Goal: Information Seeking & Learning: Learn about a topic

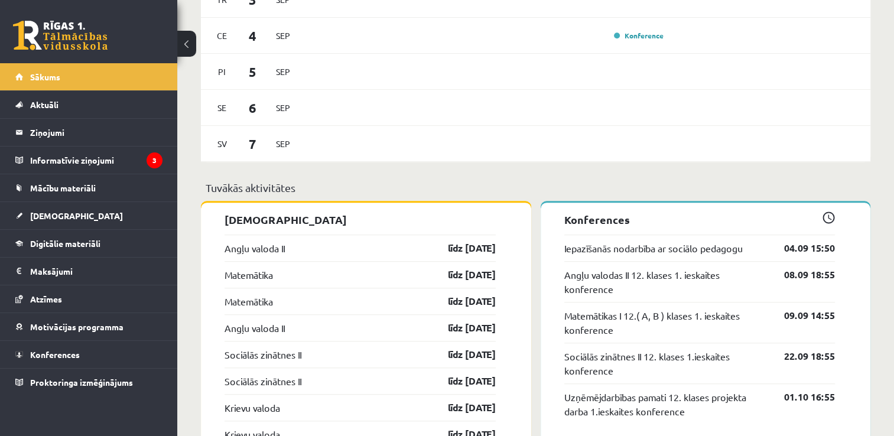
scroll to position [849, 0]
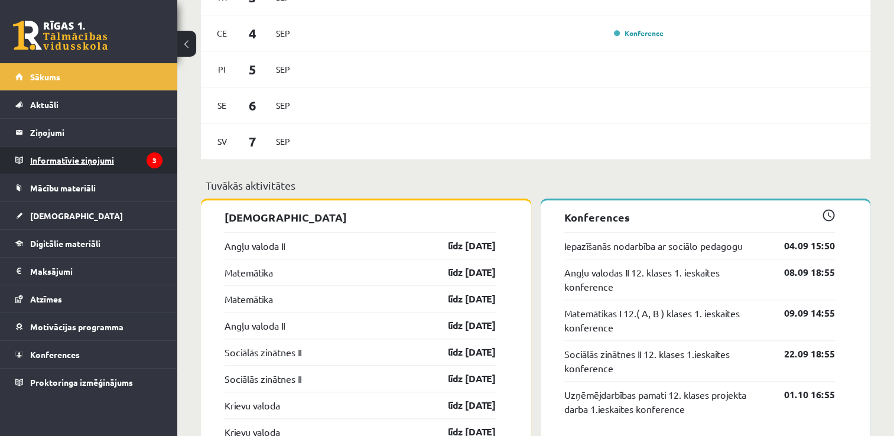
click at [113, 164] on legend "Informatīvie ziņojumi 3" at bounding box center [96, 160] width 132 height 27
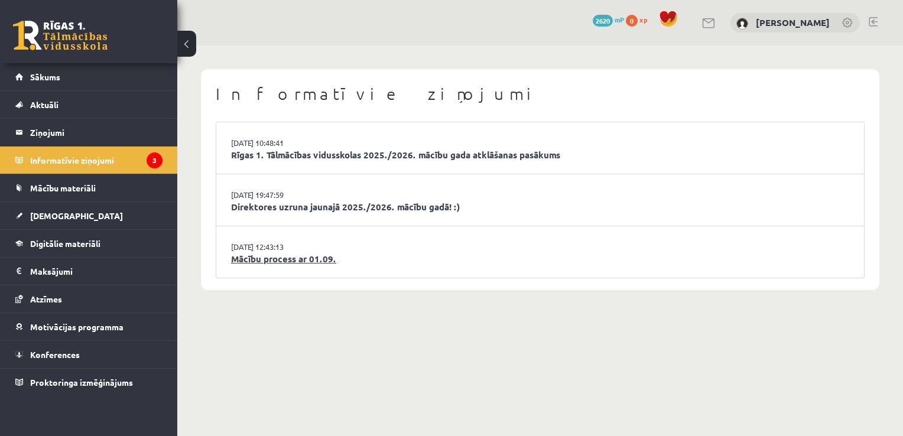
click at [284, 264] on link "Mācību process ar 01.09." at bounding box center [540, 259] width 618 height 14
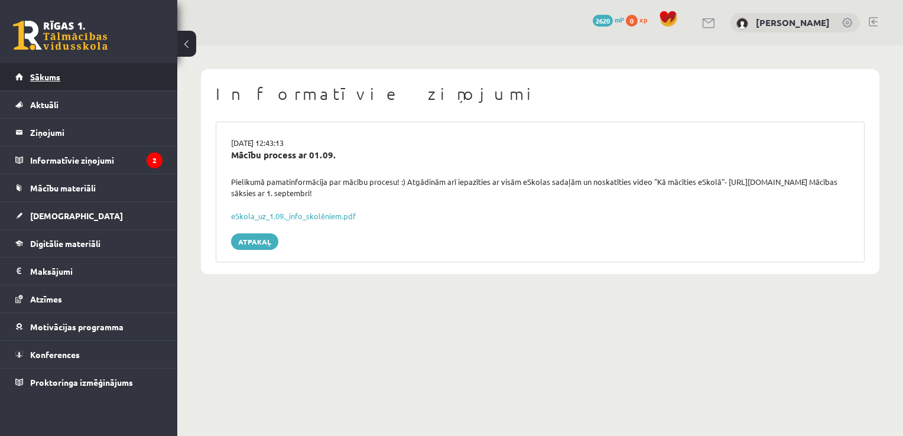
click at [141, 76] on link "Sākums" at bounding box center [88, 76] width 147 height 27
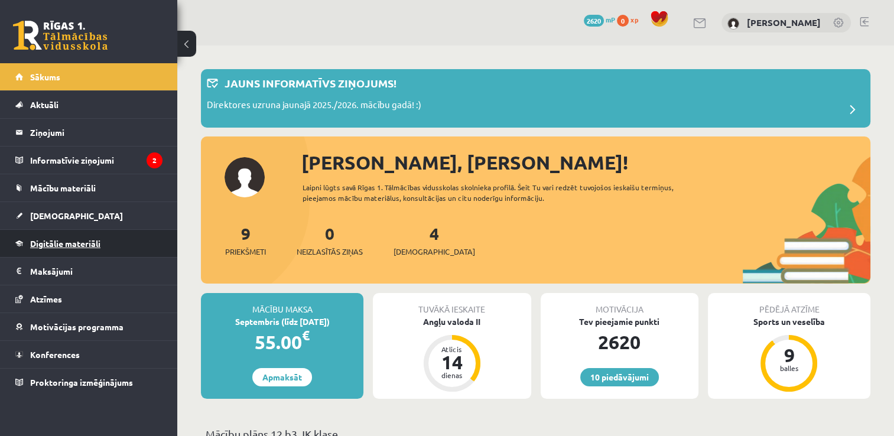
click at [90, 239] on span "Digitālie materiāli" at bounding box center [65, 243] width 70 height 11
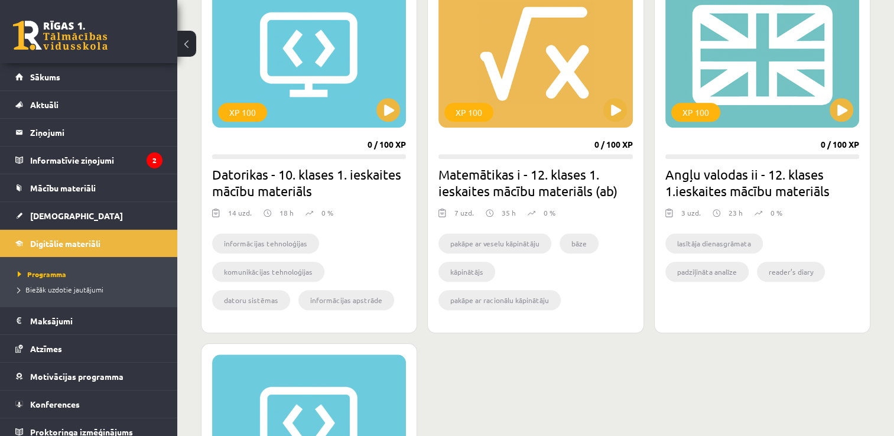
scroll to position [1117, 0]
